Goal: Task Accomplishment & Management: Use online tool/utility

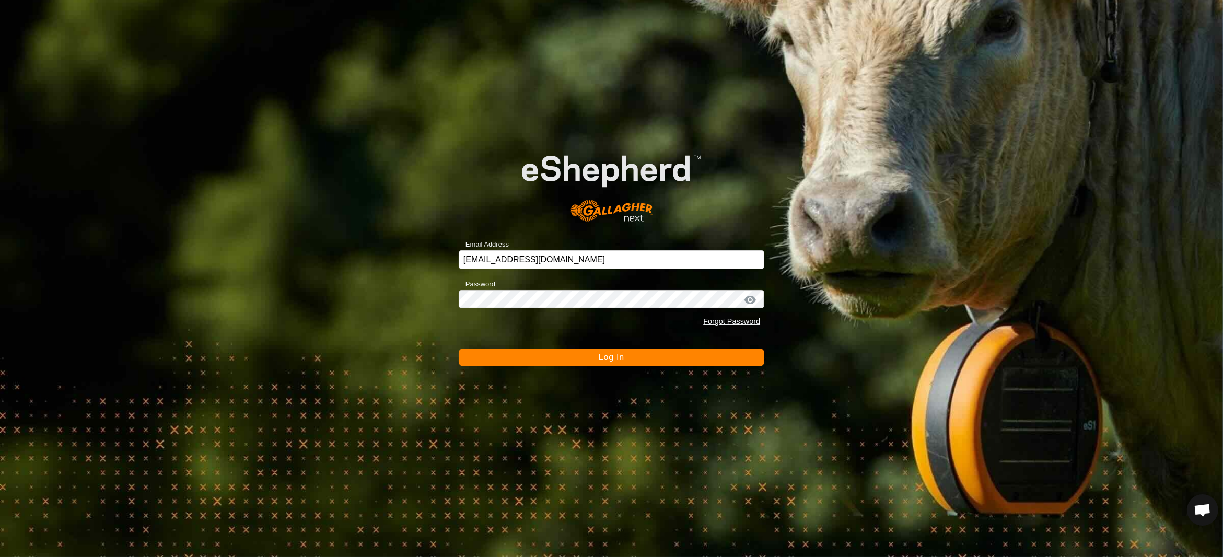
click at [552, 322] on div "Forgot Password" at bounding box center [612, 322] width 306 height 20
click at [557, 359] on button "Log In" at bounding box center [612, 357] width 306 height 18
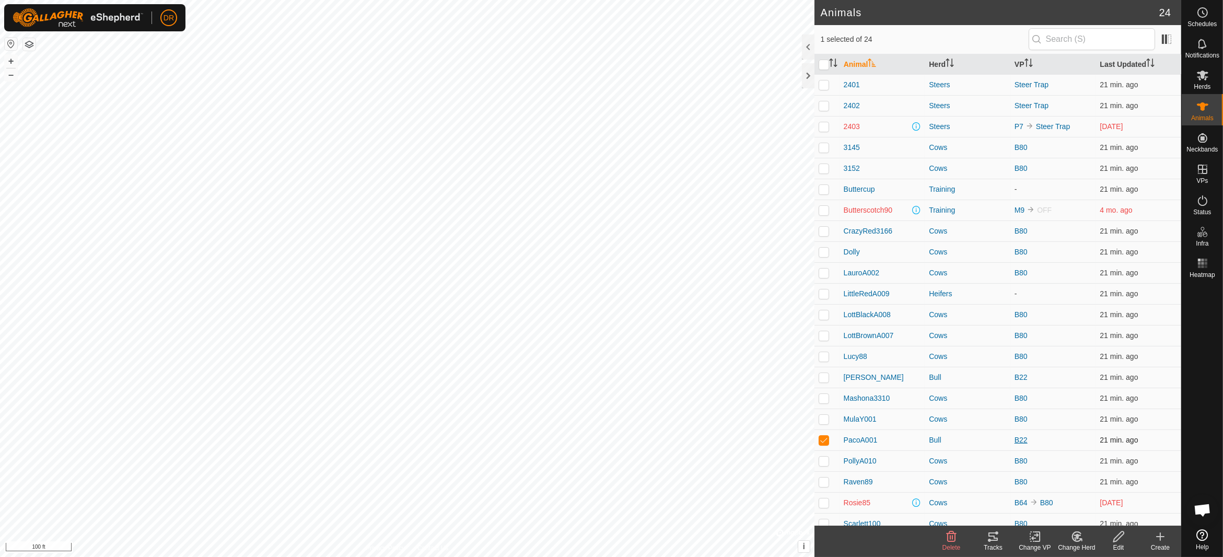
click at [1019, 439] on link "B22" at bounding box center [1020, 440] width 13 height 8
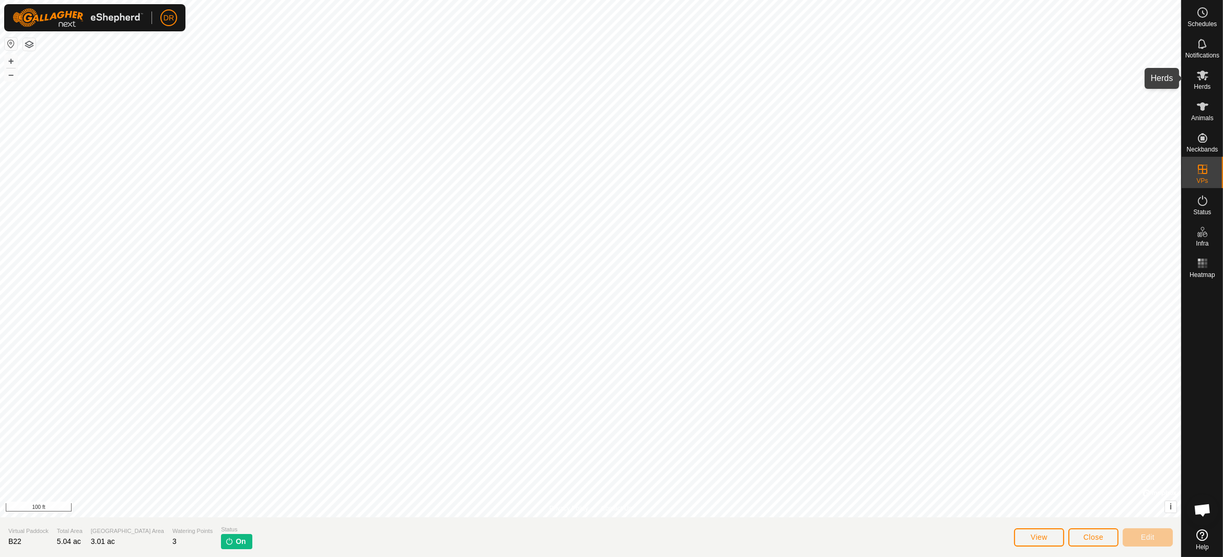
click at [1204, 84] on span "Herds" at bounding box center [1202, 87] width 17 height 6
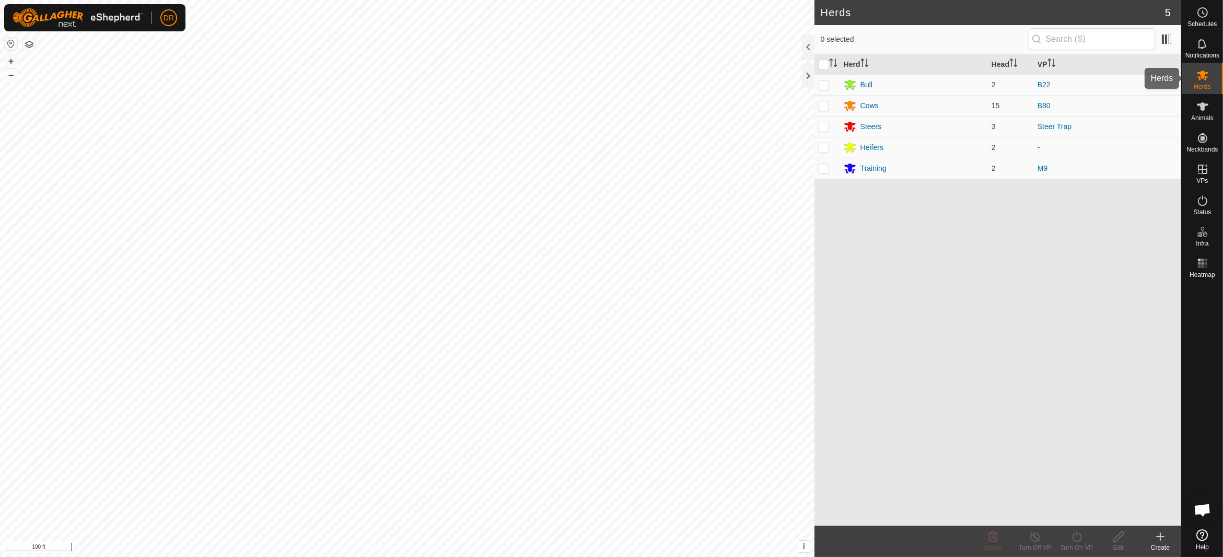
click at [1210, 76] on es-mob-svg-icon at bounding box center [1202, 75] width 19 height 17
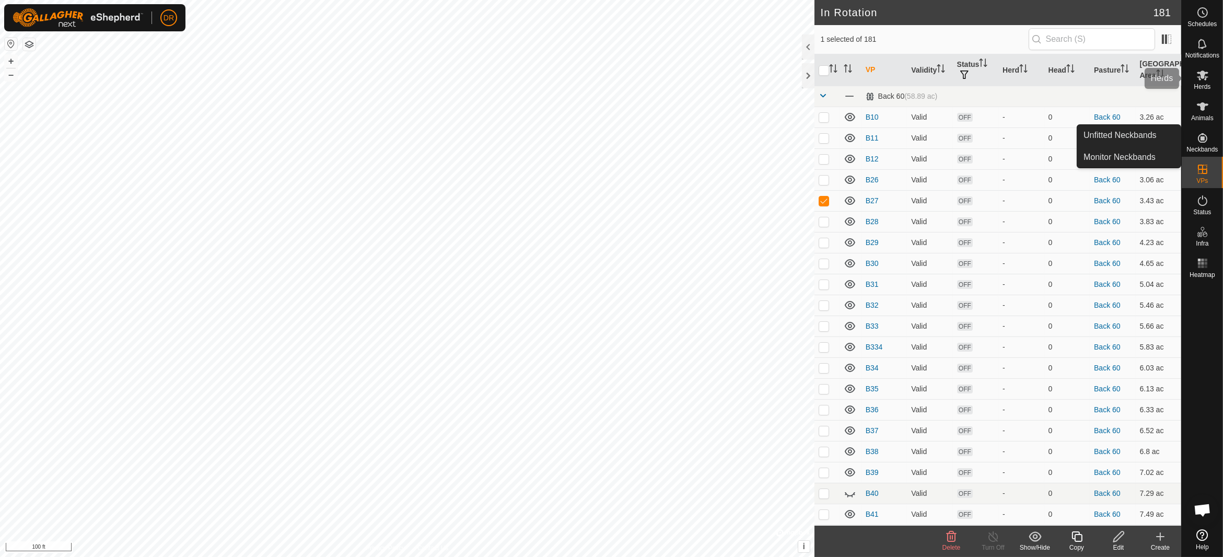
click at [1202, 79] on icon at bounding box center [1202, 75] width 13 height 13
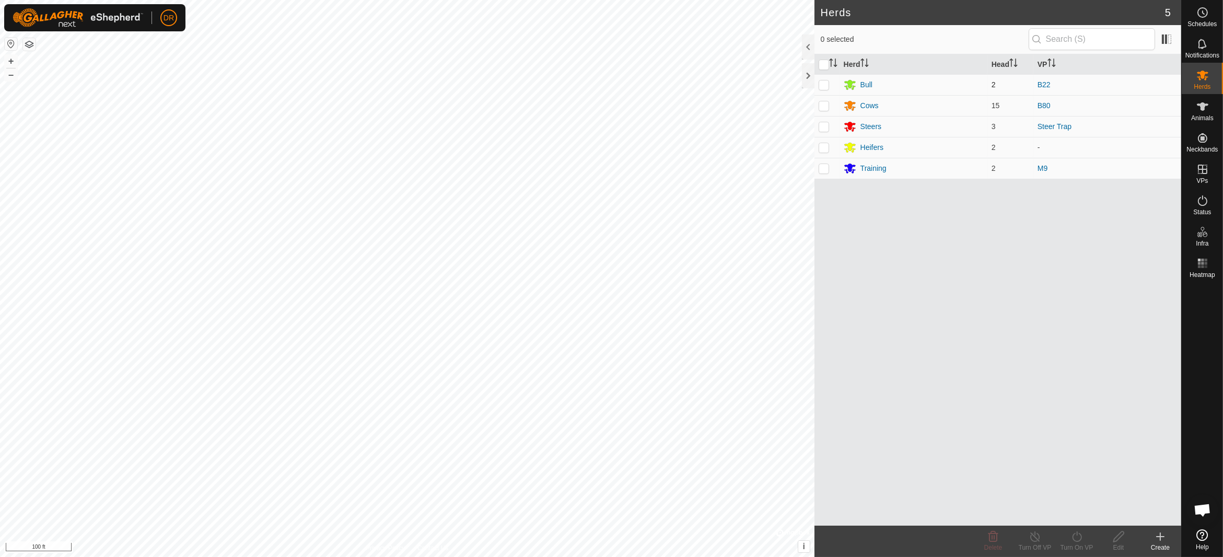
click at [827, 82] on p-checkbox at bounding box center [823, 84] width 10 height 8
checkbox input "true"
click at [1079, 537] on icon at bounding box center [1076, 536] width 13 height 13
click at [1097, 518] on link "Now" at bounding box center [1107, 514] width 103 height 21
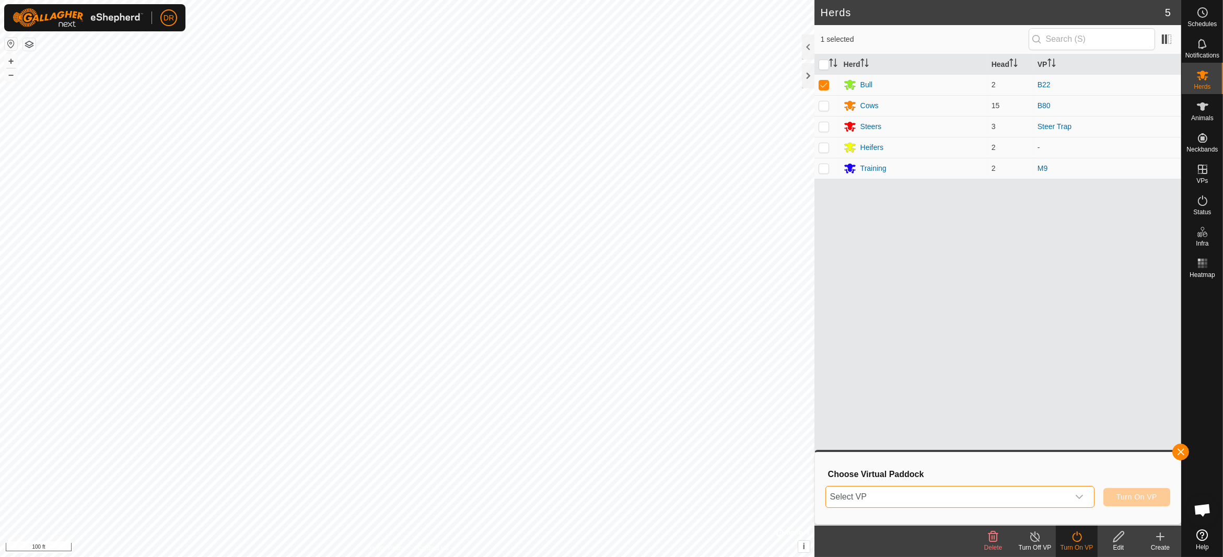
click at [929, 495] on span "Select VP" at bounding box center [947, 496] width 243 height 21
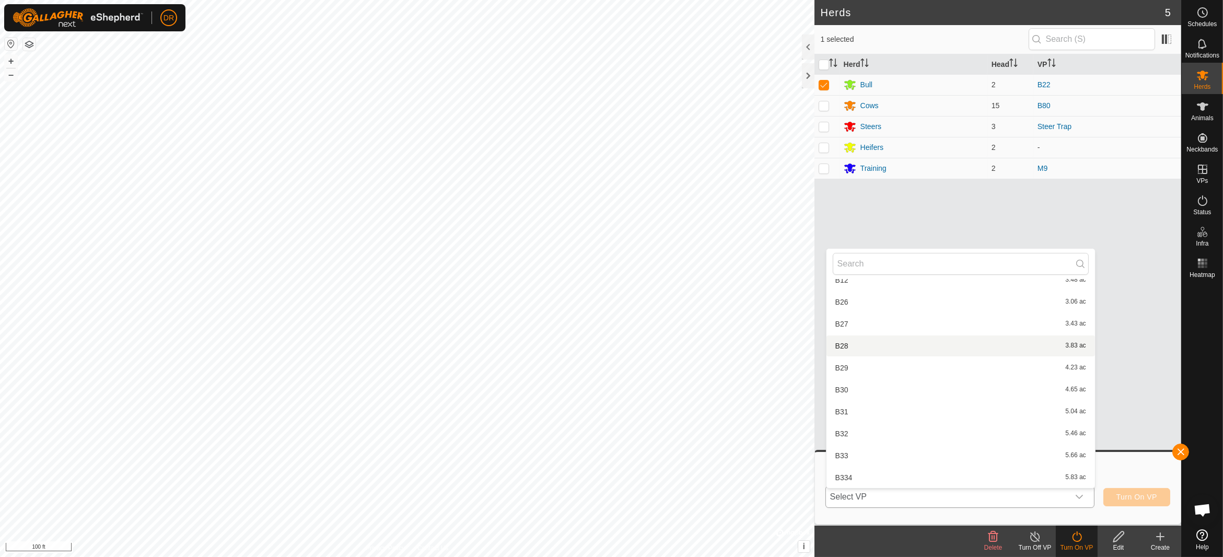
scroll to position [64, 0]
click at [845, 336] on li "B27 3.43 ac" at bounding box center [960, 337] width 268 height 21
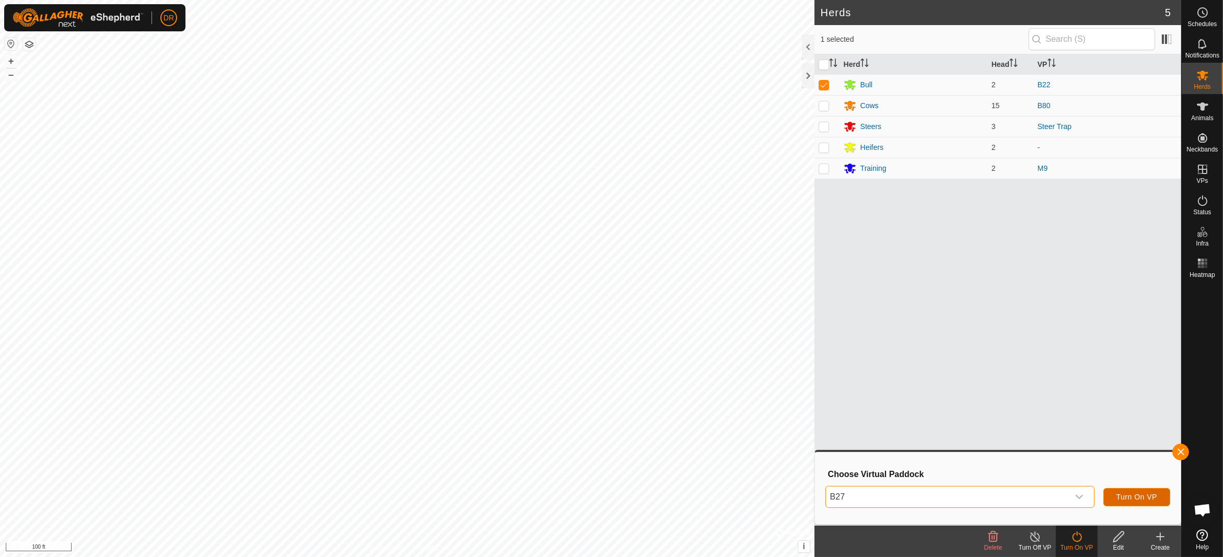
click at [1134, 497] on span "Turn On VP" at bounding box center [1136, 497] width 41 height 8
